Goal: Entertainment & Leisure: Consume media (video, audio)

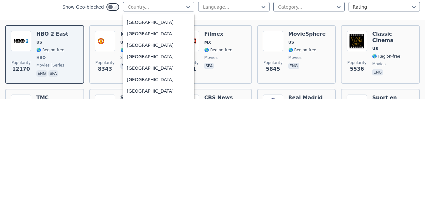
scroll to position [2230, 0]
click at [141, 137] on div "United Kingdom" at bounding box center [158, 140] width 71 height 11
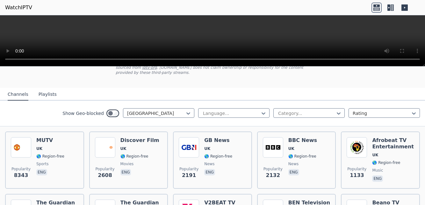
click at [286, 153] on div "Popularity 2132 BBC News UK 🌎 Region-free news eng" at bounding box center [297, 160] width 68 height 46
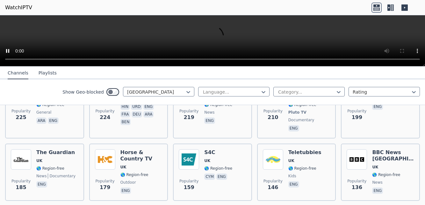
scroll to position [232, 0]
click at [292, 158] on span "UK" at bounding box center [291, 160] width 6 height 5
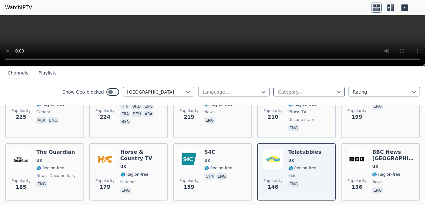
click at [204, 166] on span "🌎 Region-free" at bounding box center [218, 168] width 28 height 5
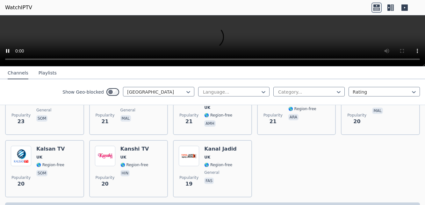
scroll to position [937, 0]
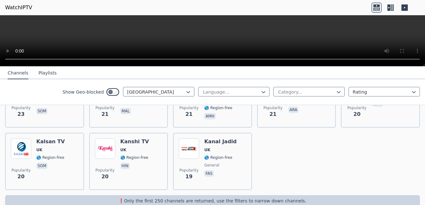
click at [45, 74] on button "Playlists" at bounding box center [48, 73] width 18 height 12
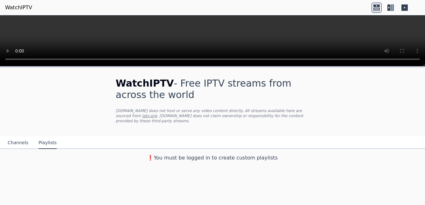
click at [18, 137] on button "Channels" at bounding box center [18, 143] width 21 height 12
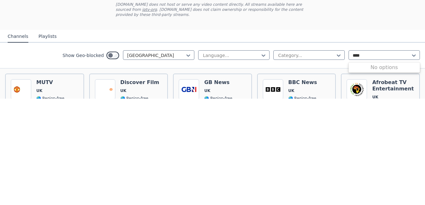
type input "****"
click at [98, 136] on nav "Channels Playlists" at bounding box center [212, 142] width 425 height 13
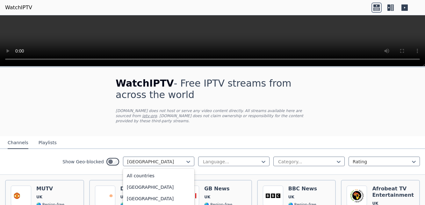
scroll to position [2165, 0]
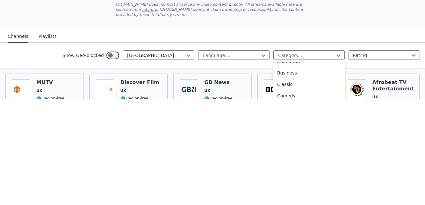
scroll to position [31, 0]
click at [282, 185] on div "Classic" at bounding box center [308, 190] width 71 height 11
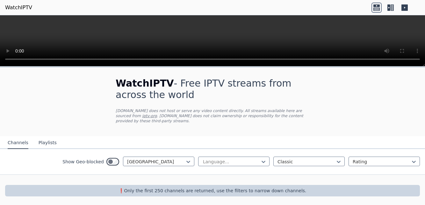
click at [375, 11] on icon at bounding box center [377, 8] width 10 height 10
click at [389, 8] on icon at bounding box center [389, 7] width 3 height 6
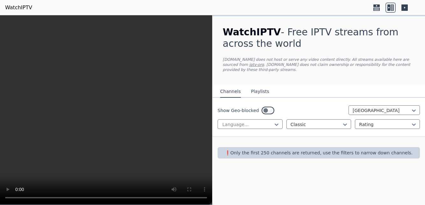
click at [404, 10] on icon at bounding box center [405, 7] width 6 height 6
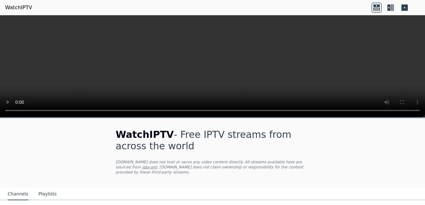
click at [19, 7] on link "WatchIPTV" at bounding box center [18, 8] width 27 height 8
click at [15, 9] on link "WatchIPTV" at bounding box center [18, 8] width 27 height 8
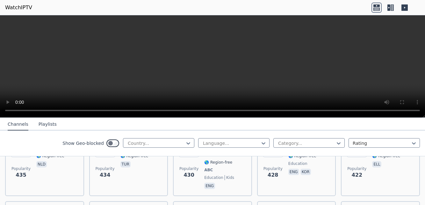
scroll to position [3283, 0]
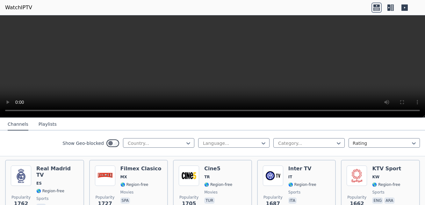
scroll to position [517, 0]
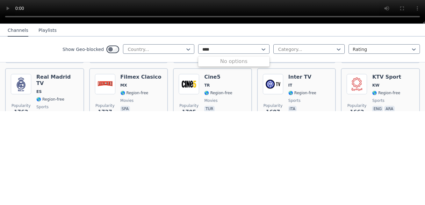
type input "****"
